Goal: Task Accomplishment & Management: Manage account settings

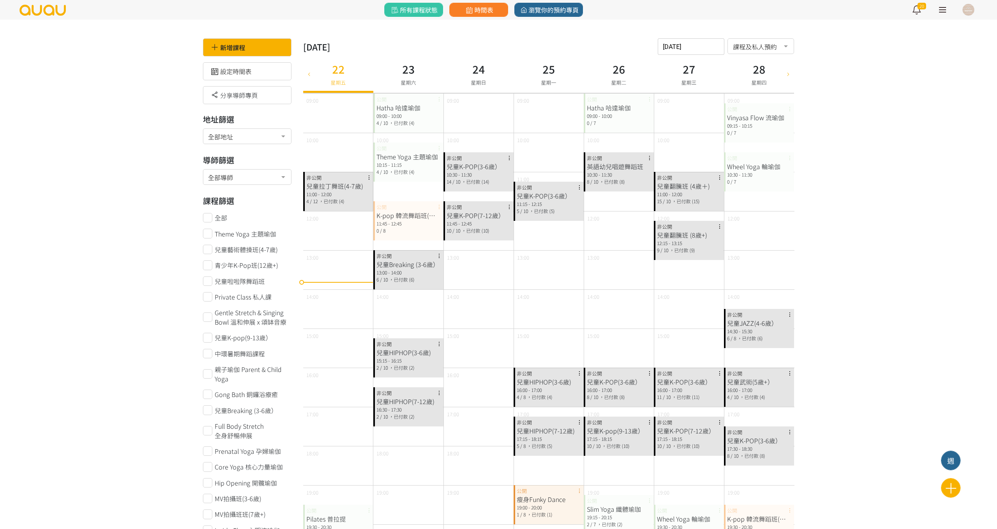
click at [400, 224] on div "11:45 - 12:45" at bounding box center [408, 223] width 64 height 7
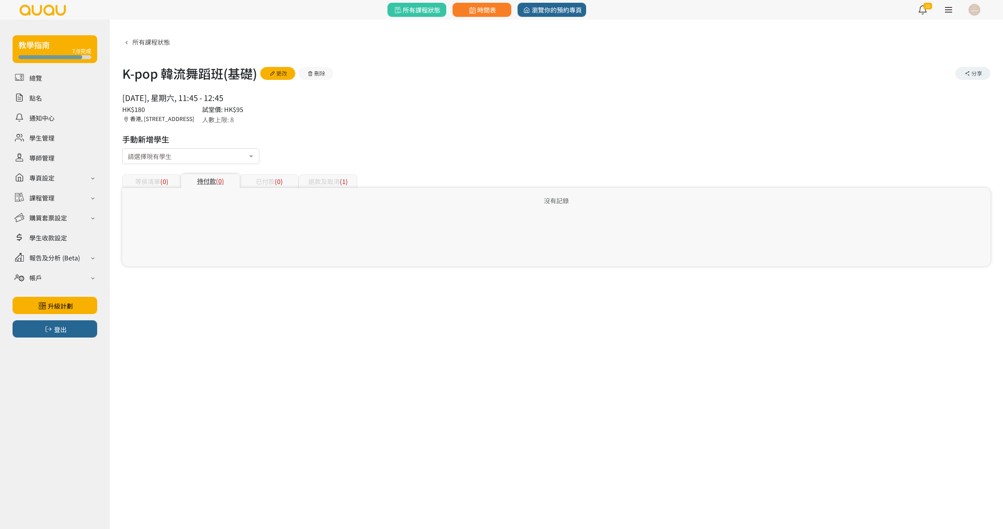
click at [266, 184] on div "已付款 (0)" at bounding box center [269, 181] width 59 height 14
click at [316, 184] on div "退款及取消 (1)" at bounding box center [327, 181] width 59 height 14
click at [222, 180] on span "(0)" at bounding box center [220, 181] width 8 height 9
click at [286, 76] on link "更改" at bounding box center [277, 73] width 35 height 13
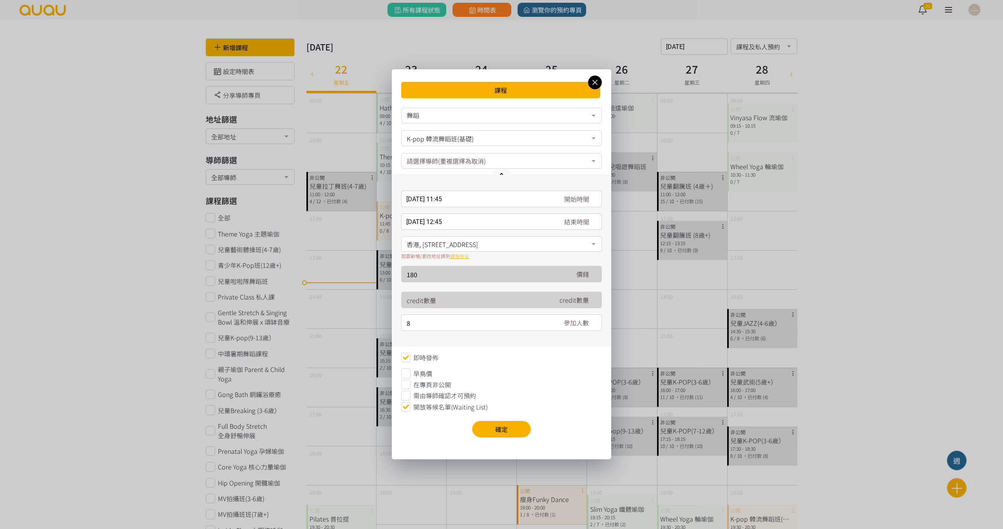
click at [410, 384] on icon at bounding box center [405, 384] width 9 height 9
click at [491, 423] on button "確定" at bounding box center [501, 429] width 59 height 16
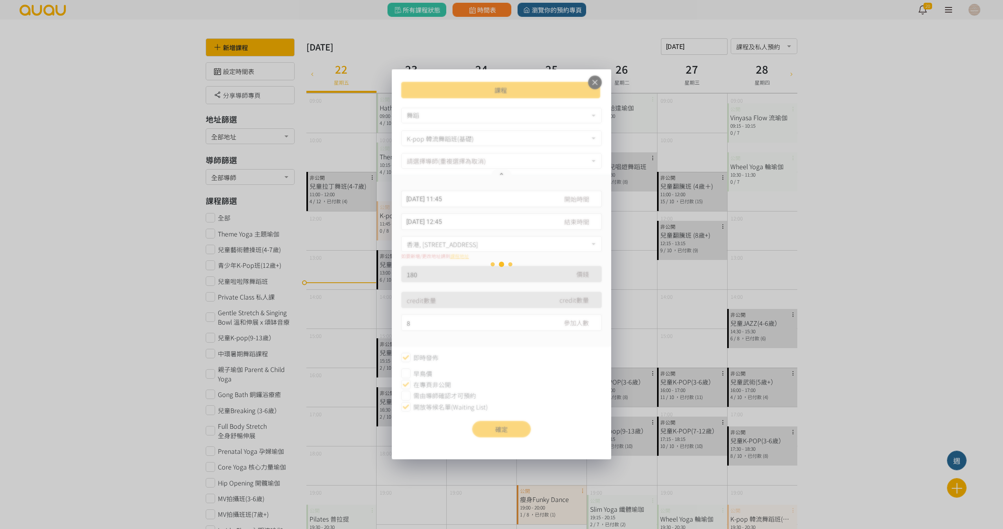
click at [71, 181] on div "課程 舞蹈 瑜伽 舞蹈 No elements found. Consider changing the search query. List is empt…" at bounding box center [501, 264] width 1003 height 529
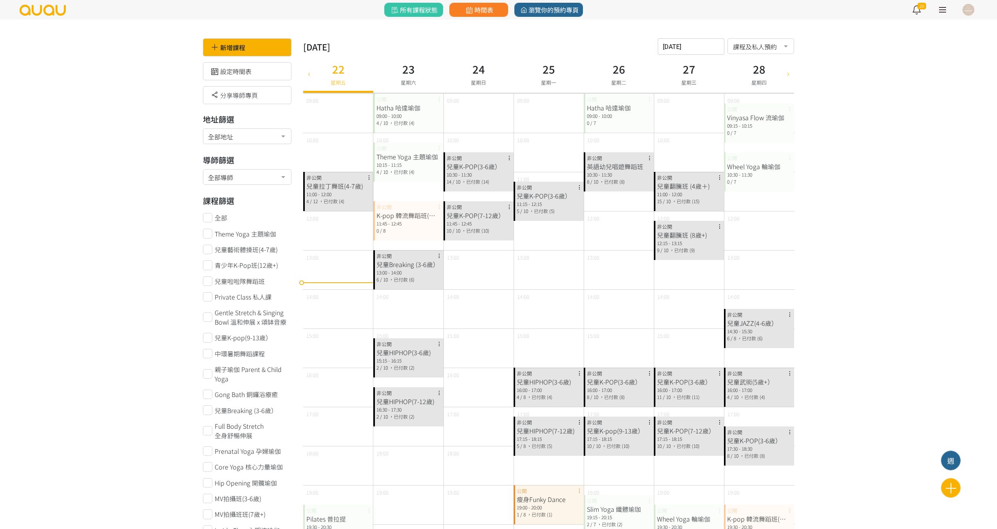
scroll to position [196, 0]
